Goal: Task Accomplishment & Management: Use online tool/utility

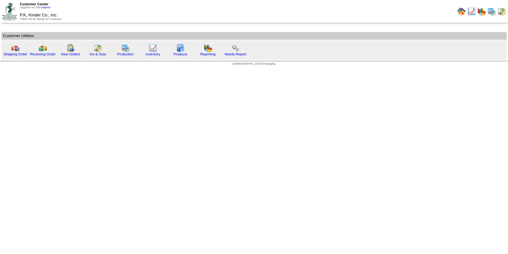
click at [493, 12] on img at bounding box center [492, 11] width 8 height 8
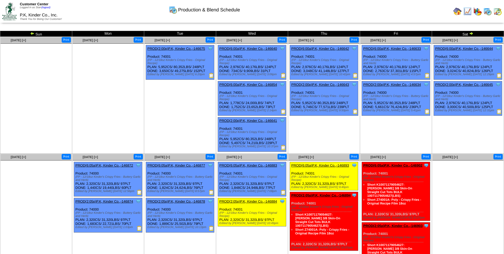
click at [500, 111] on img at bounding box center [499, 111] width 5 height 5
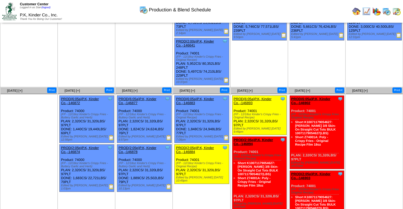
scroll to position [132, 0]
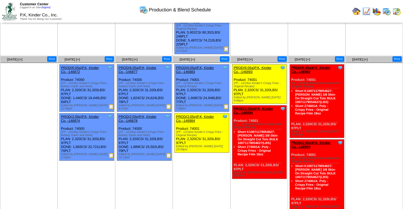
click at [110, 107] on img at bounding box center [111, 106] width 5 height 5
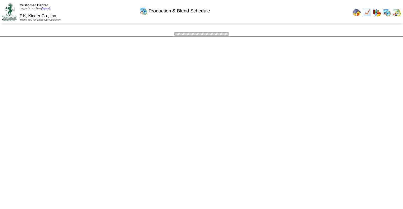
scroll to position [132, 0]
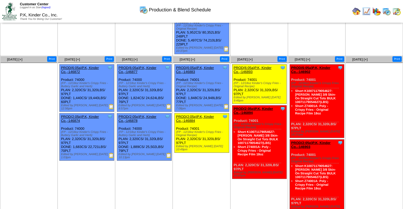
click at [110, 158] on img at bounding box center [111, 155] width 5 height 5
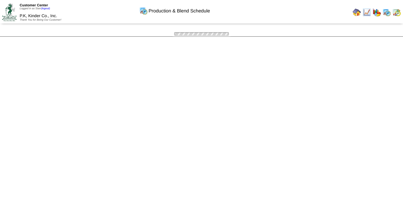
scroll to position [132, 0]
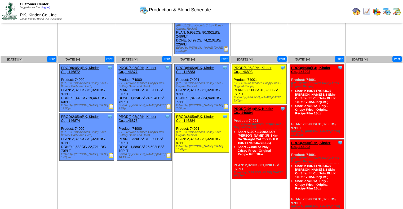
drag, startPoint x: 168, startPoint y: 108, endPoint x: 172, endPoint y: 107, distance: 4.4
click at [168, 108] on img at bounding box center [168, 106] width 5 height 5
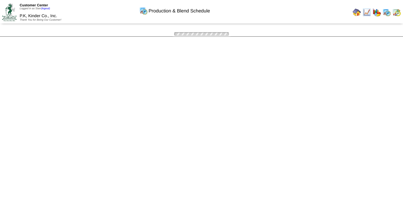
scroll to position [132, 0]
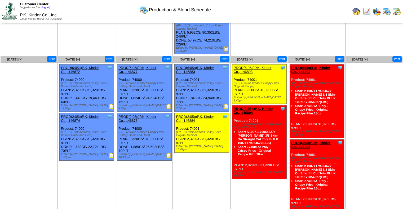
click at [168, 157] on img at bounding box center [168, 155] width 5 height 5
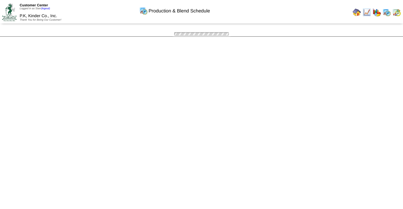
scroll to position [132, 0]
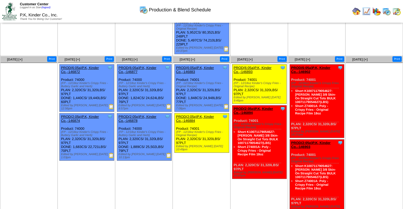
click at [226, 108] on img at bounding box center [225, 106] width 5 height 5
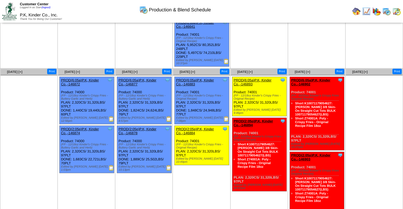
scroll to position [140, 0]
